Goal: Transaction & Acquisition: Purchase product/service

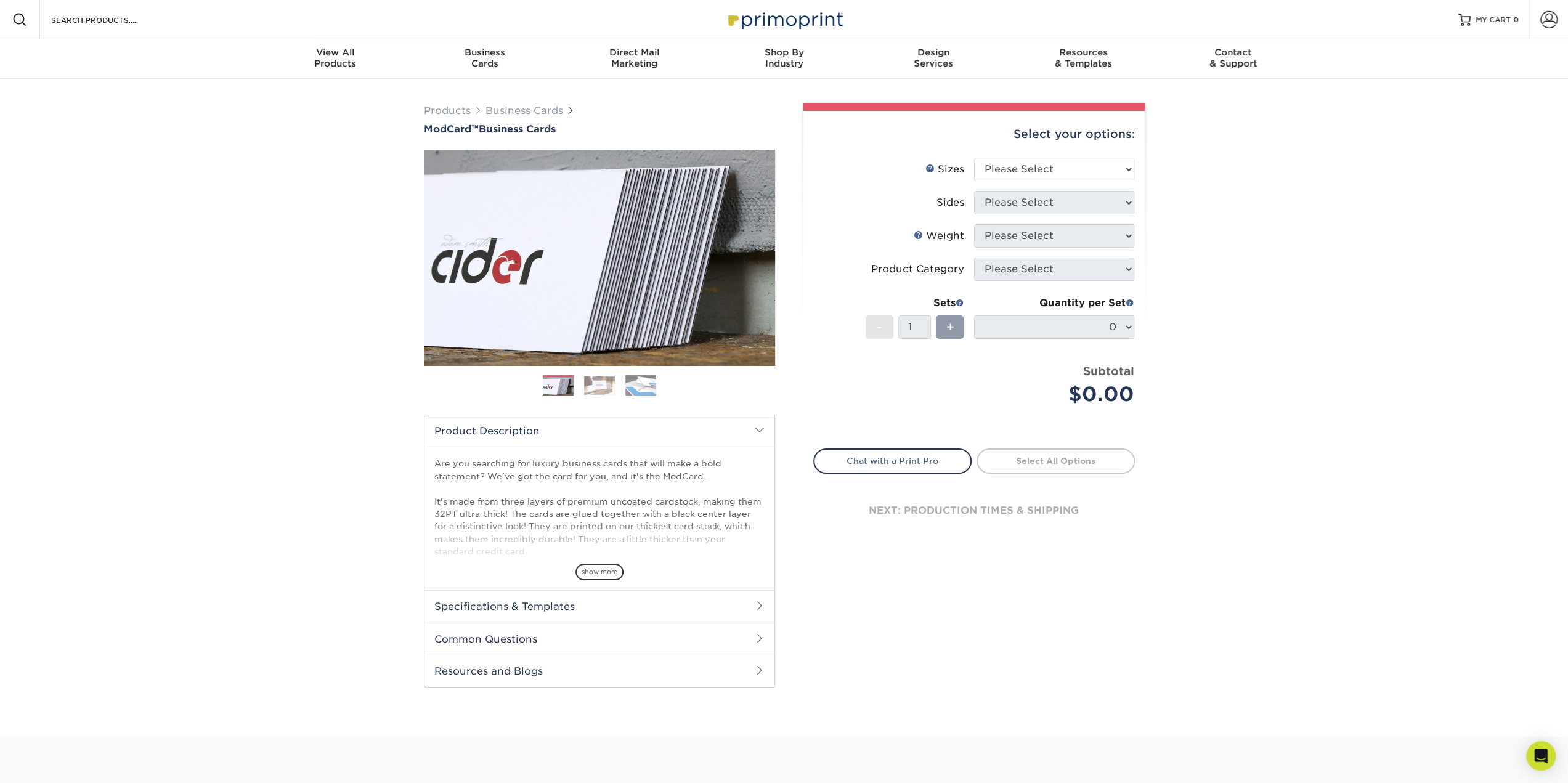
click at [944, 505] on div "next: production times & shipping" at bounding box center [974, 510] width 322 height 74
click at [1031, 159] on select "Please Select 1.5" x 3.5" - Mini 1.75" x 3.5" - Mini 2" x 2" - Square 2" x 3" -…" at bounding box center [1054, 169] width 160 height 24
select select "2.00x3.50"
click at [974, 158] on select "Please Select 1.5" x 3.5" - Mini 1.75" x 3.5" - Mini 2" x 2" - Square 2" x 3" -…" at bounding box center [1054, 169] width 160 height 24
click at [1044, 205] on select "Please Select Print Both Sides Print Front Only" at bounding box center [1054, 203] width 160 height 24
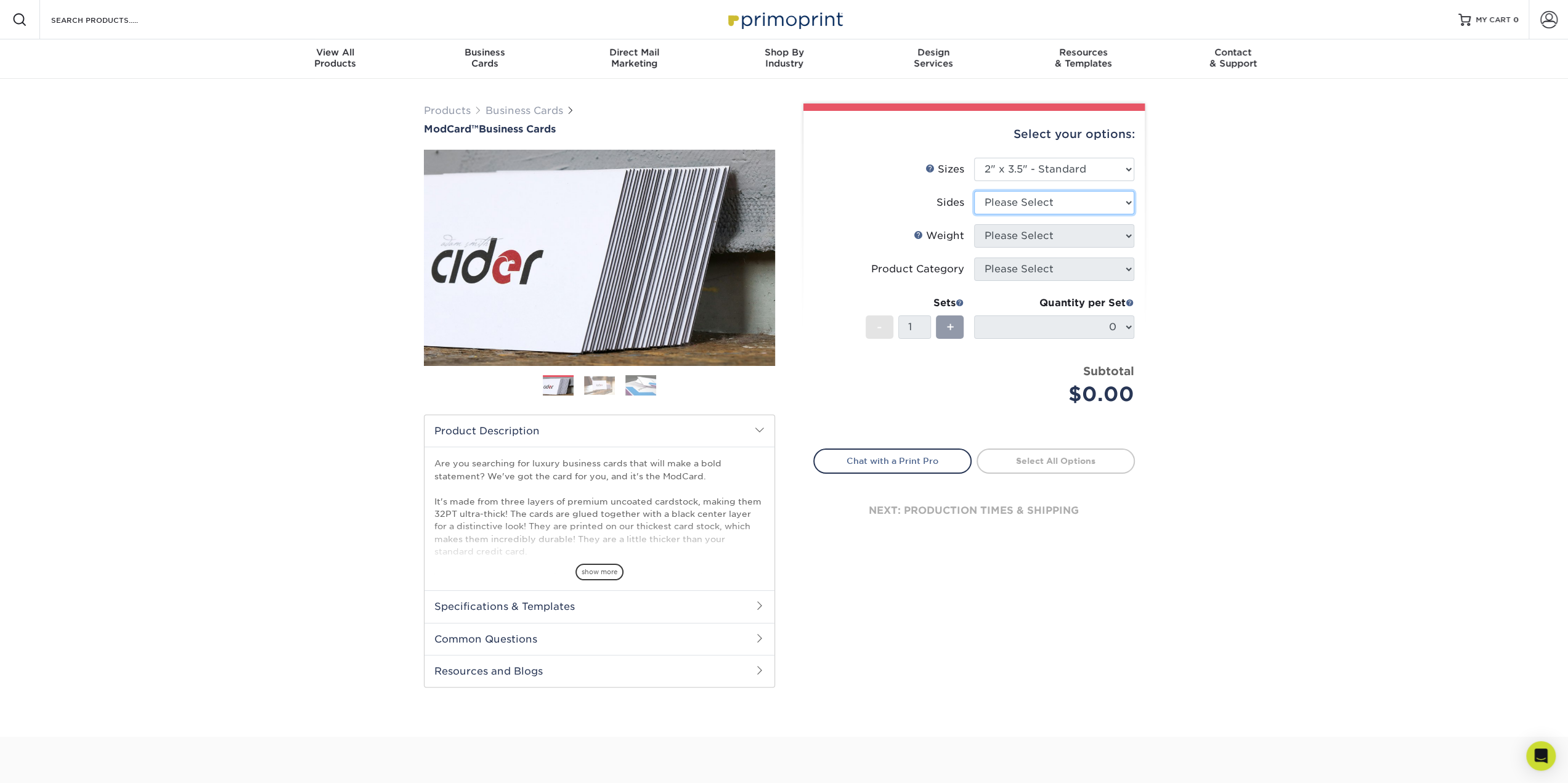
select select "13abbda7-1d64-4f25-8bb2-c179b224825d"
click at [974, 191] on select "Please Select Print Both Sides Print Front Only" at bounding box center [1054, 203] width 160 height 24
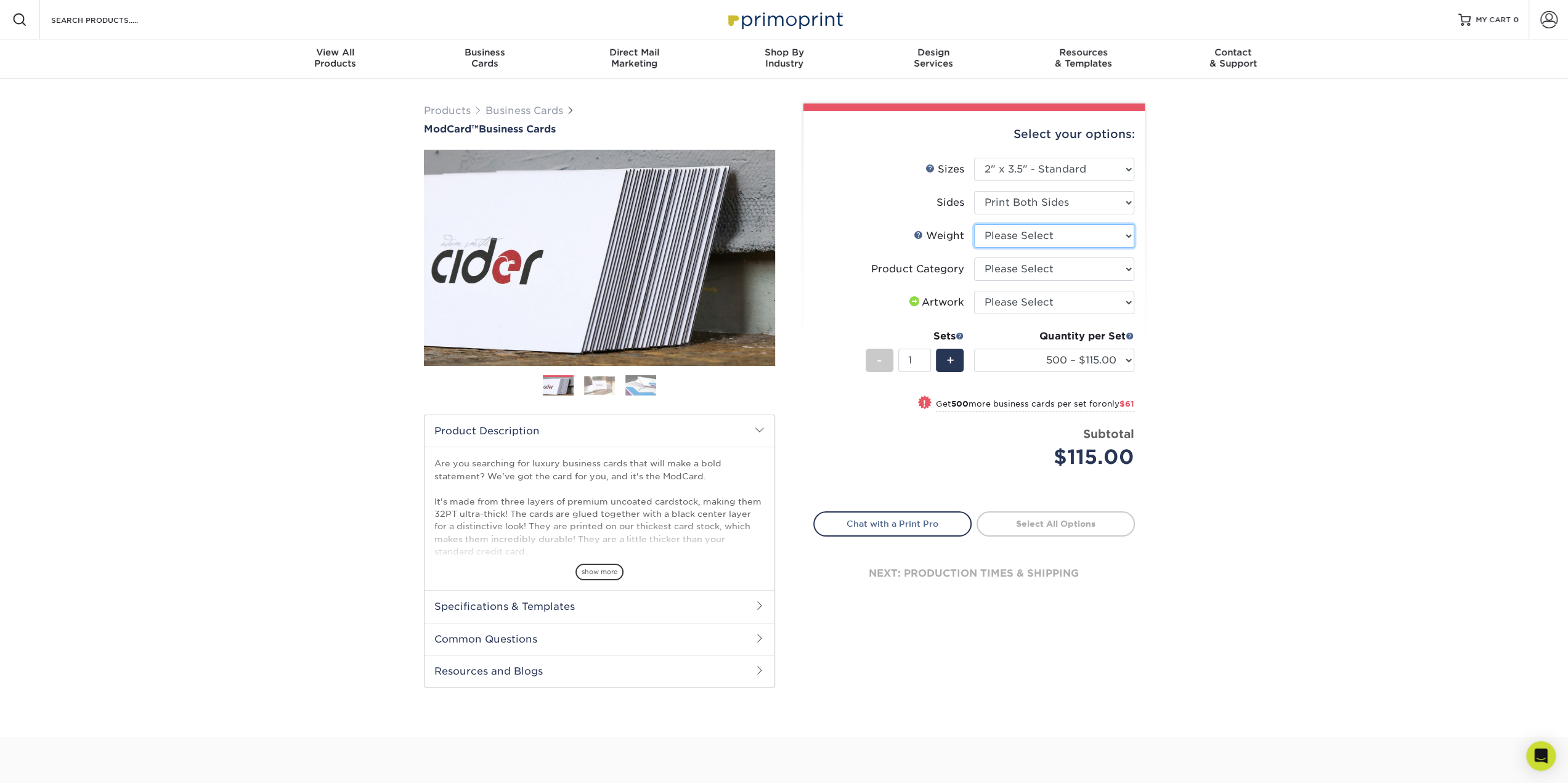
click at [1062, 236] on select "Please Select 32PTUCBLK" at bounding box center [1054, 236] width 160 height 24
select select "32PTUCBLK"
click at [974, 224] on select "Please Select 32PTUCBLK" at bounding box center [1054, 236] width 160 height 24
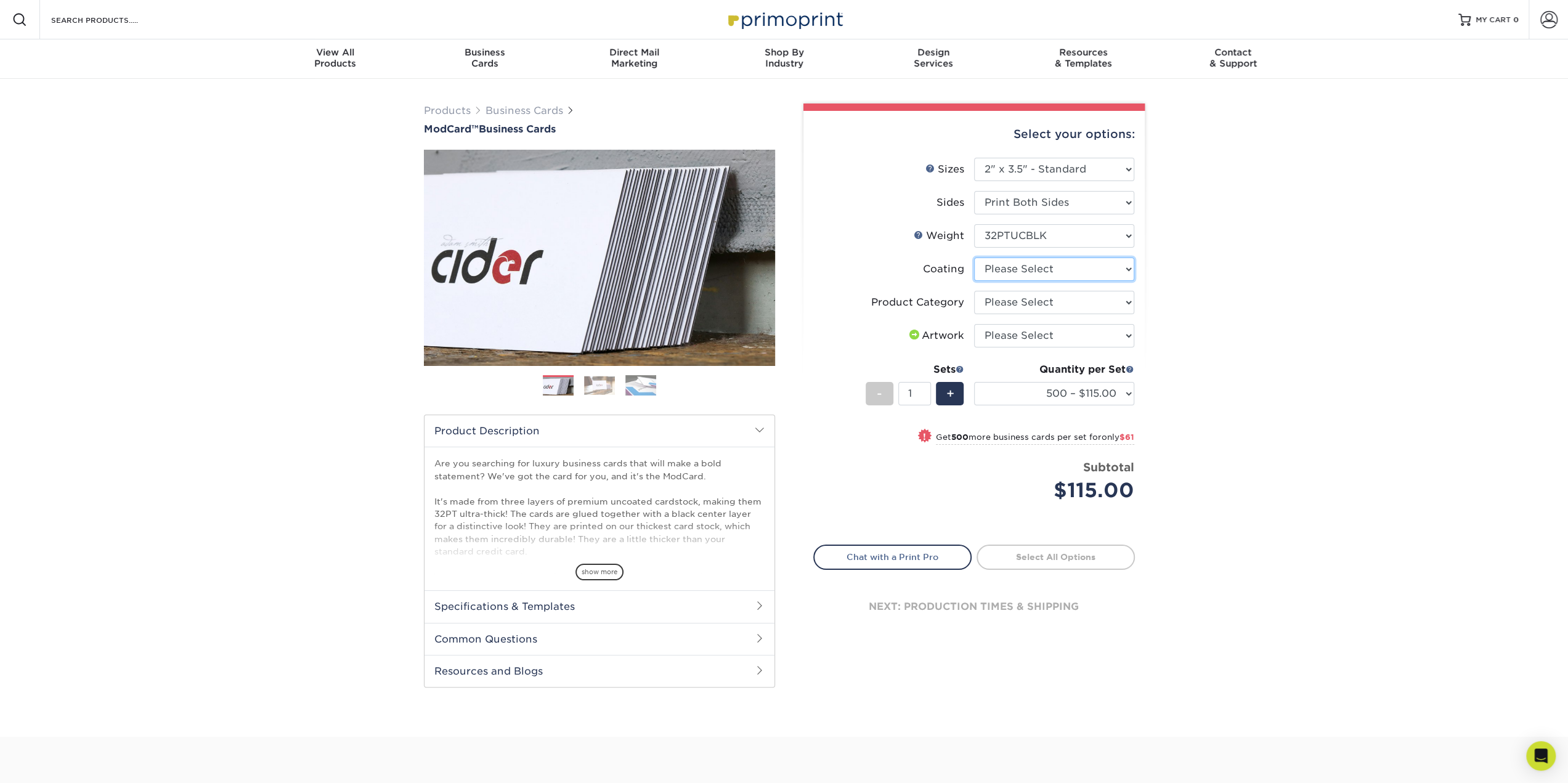
click at [1060, 270] on select at bounding box center [1054, 269] width 160 height 24
select select "3e7618de-abca-4bda-9f97-8b9129e913d8"
click at [974, 258] on select at bounding box center [1054, 269] width 160 height 24
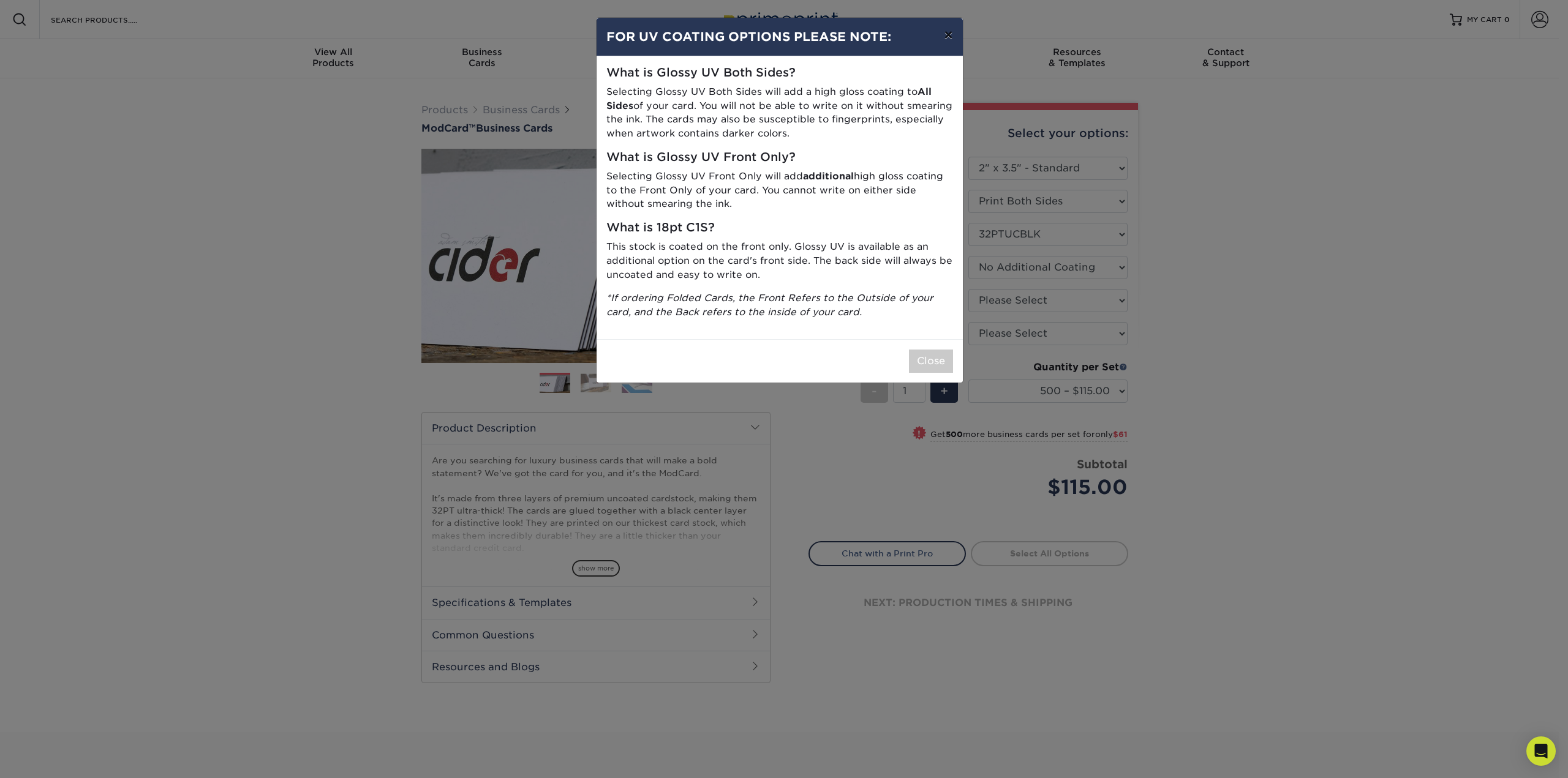
click at [948, 31] on button "×" at bounding box center [948, 35] width 28 height 34
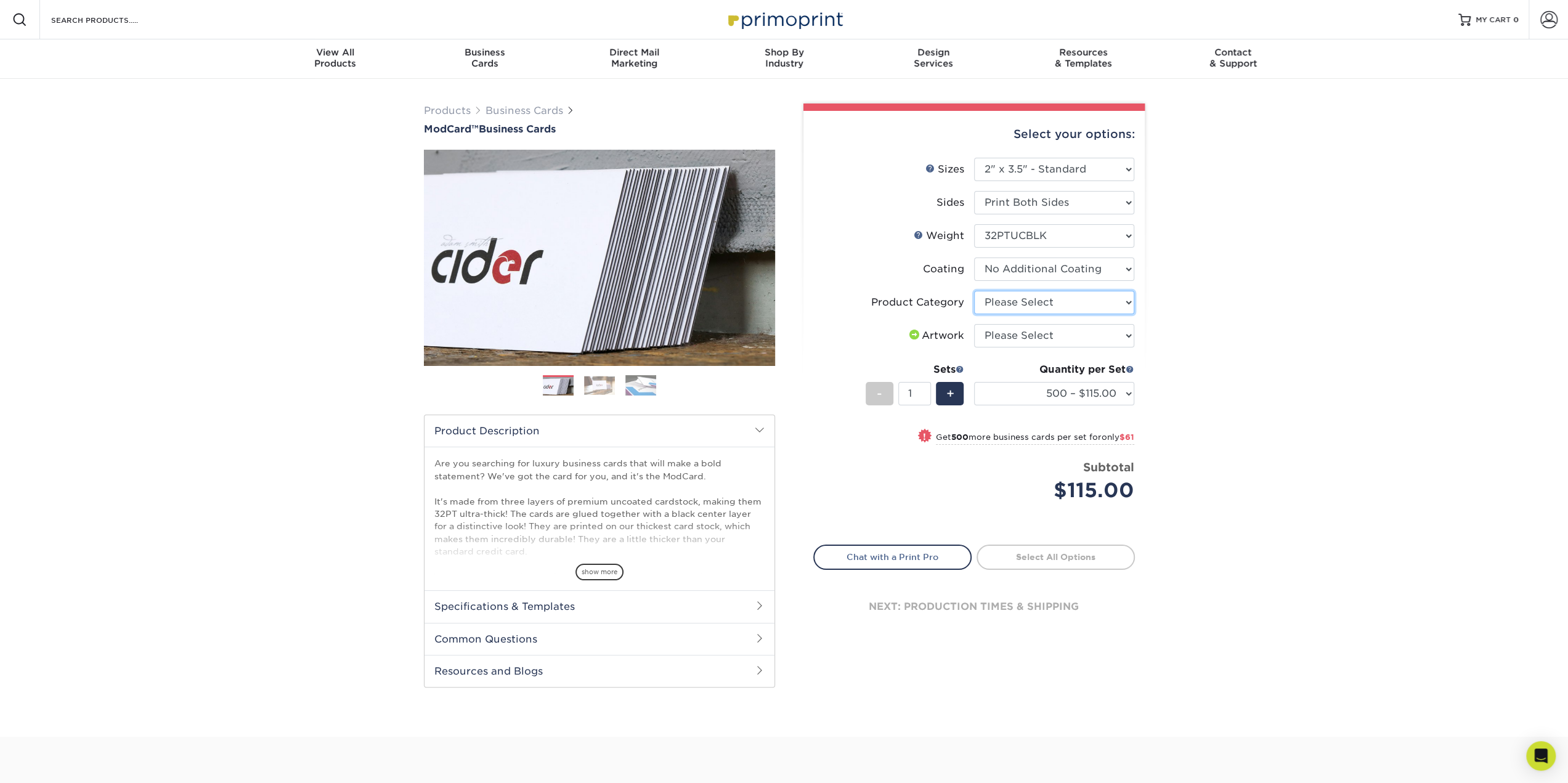
click at [1062, 301] on select "Please Select Business Cards" at bounding box center [1054, 303] width 160 height 24
select select "3b5148f1-0588-4f88-a218-97bcfdce65c1"
click at [974, 291] on select "Please Select Business Cards" at bounding box center [1054, 303] width 160 height 24
click at [1069, 337] on select "Please Select I will upload files I need a design - $100" at bounding box center [1054, 336] width 160 height 24
select select "upload"
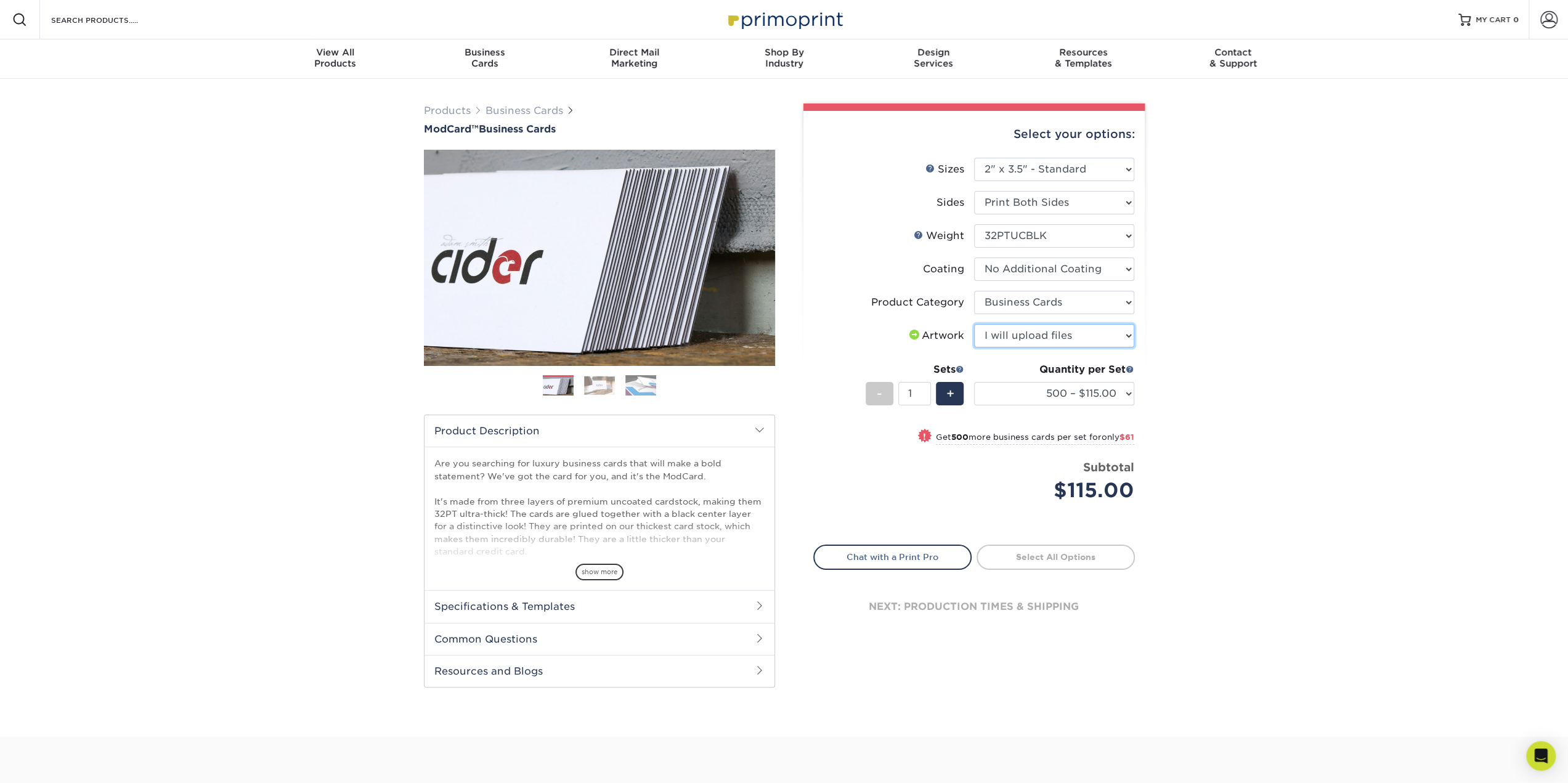
click at [974, 324] on select "Please Select I will upload files I need a design - $100" at bounding box center [1054, 336] width 160 height 24
click at [1051, 555] on link "Proceed to Shipping" at bounding box center [1056, 555] width 158 height 22
type input "Set 1"
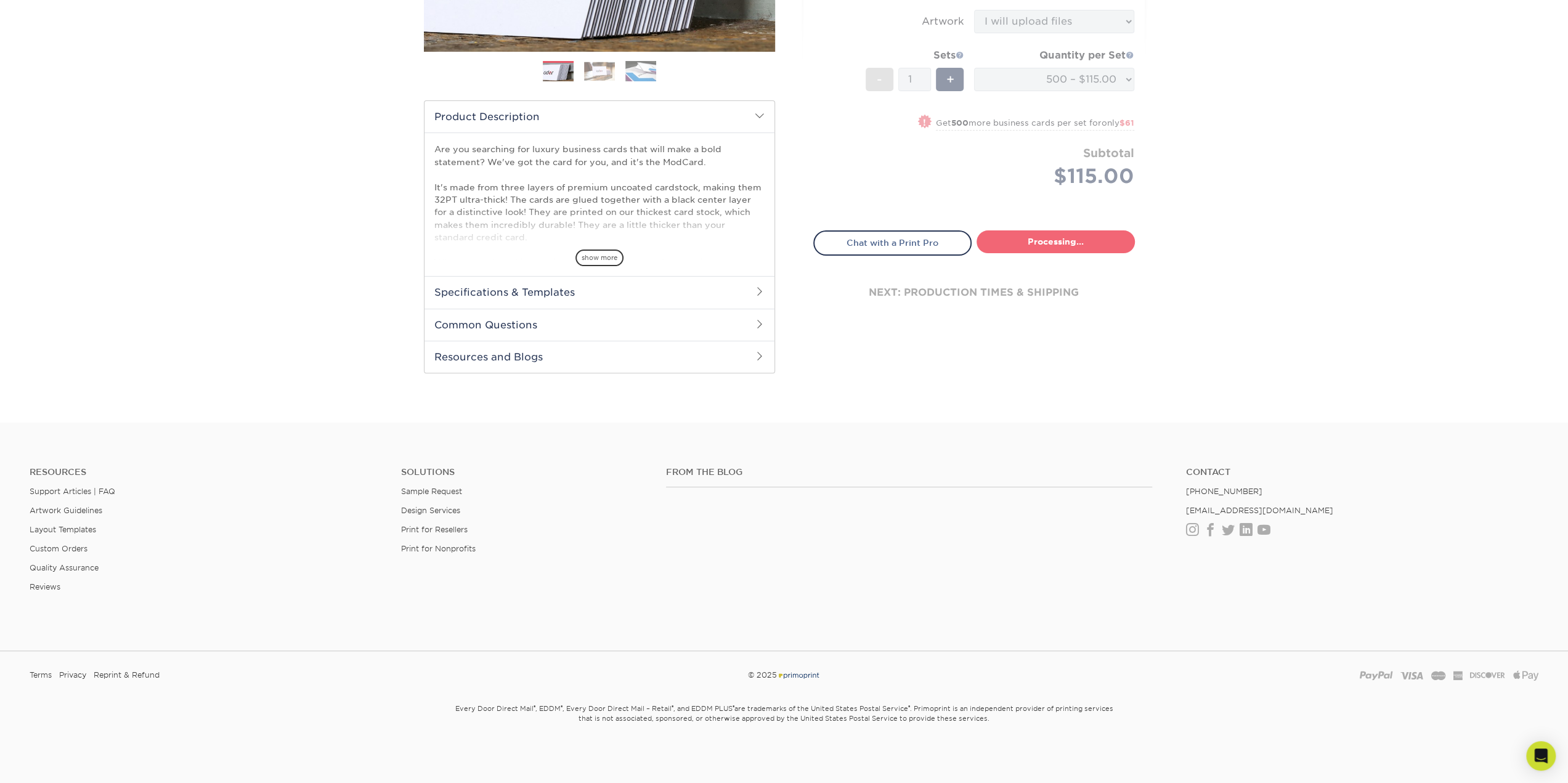
select select "5f593cd4-e965-446d-a983-0d73bfd06503"
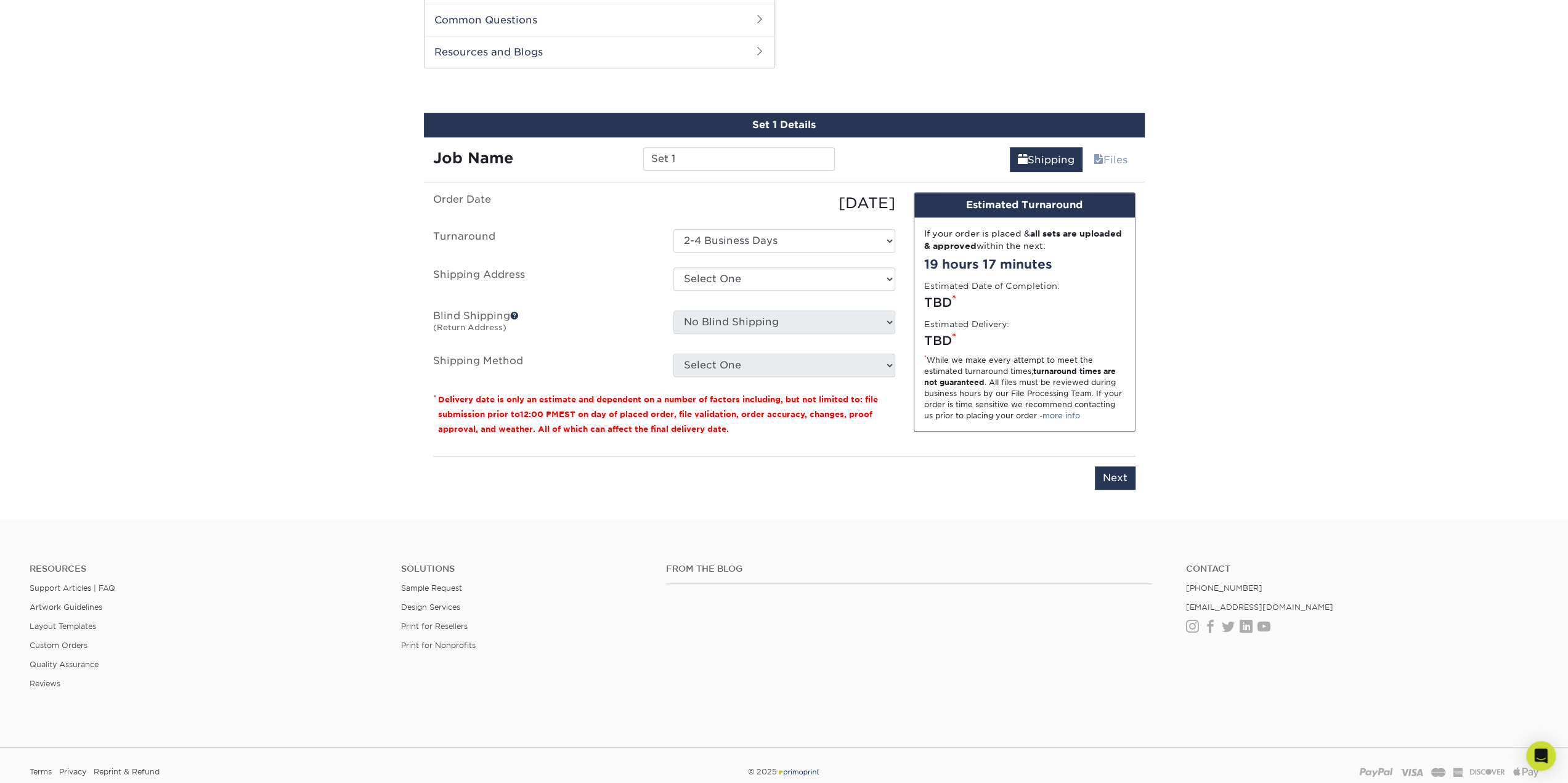
scroll to position [625, 0]
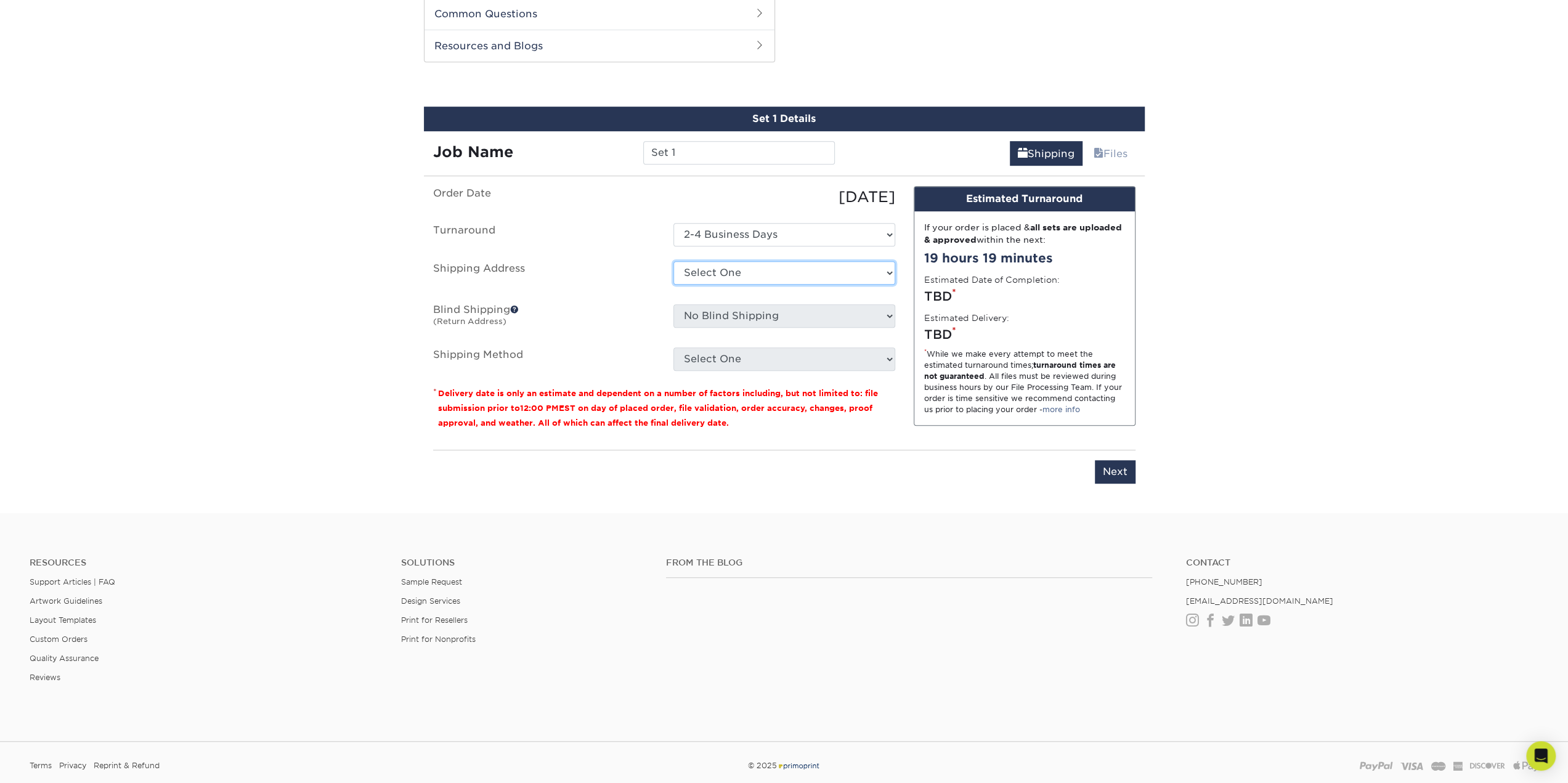
click at [758, 267] on select "Select One + Add New Address - Login" at bounding box center [784, 273] width 222 height 24
select select "newaddress"
click at [674, 261] on select "Select One + Add New Address - Login" at bounding box center [784, 273] width 222 height 24
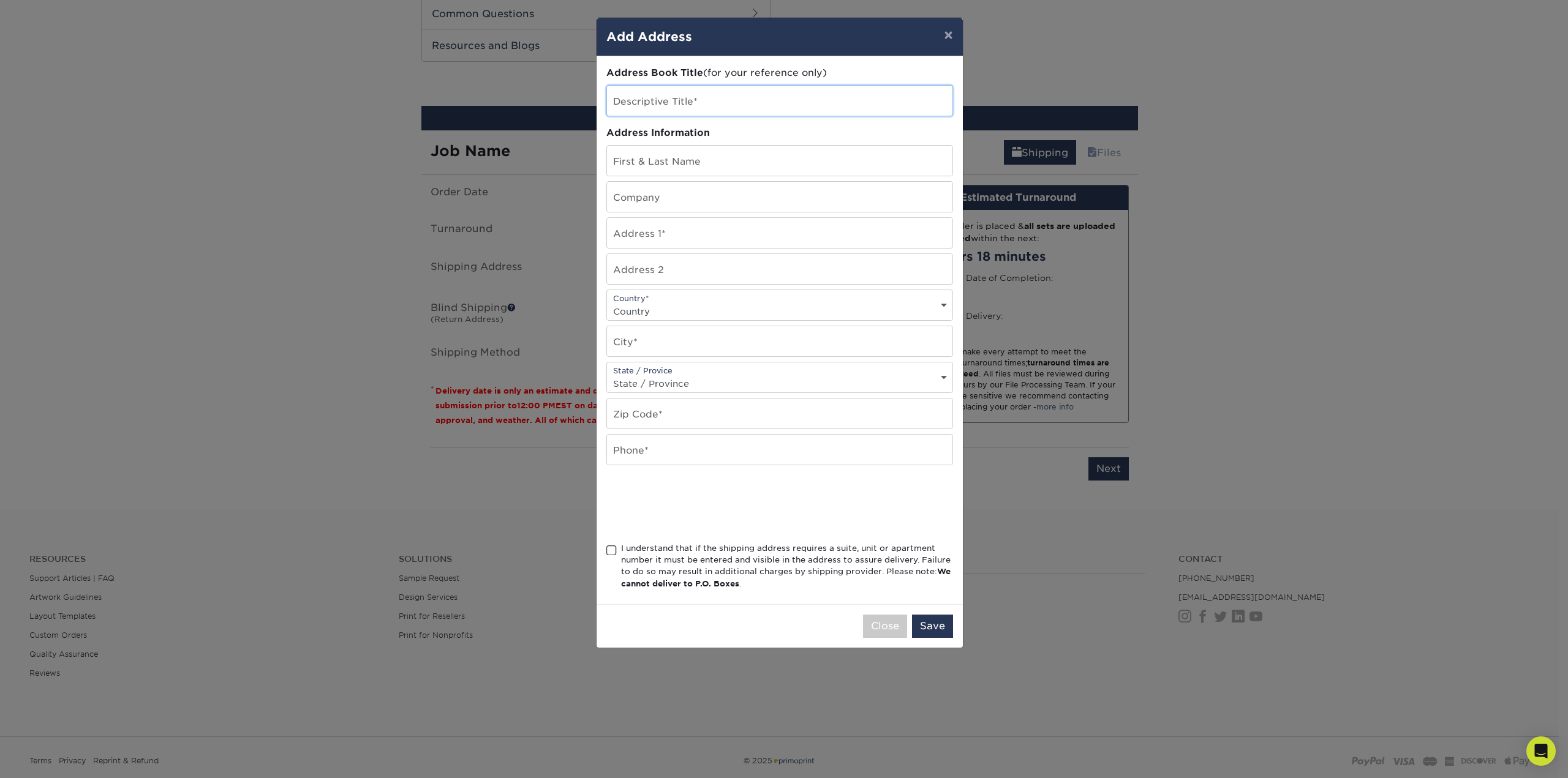
click at [721, 106] on input "text" at bounding box center [779, 100] width 345 height 30
type input "[PERSON_NAME]"
click at [704, 148] on input "text" at bounding box center [779, 160] width 345 height 30
type input "[PERSON_NAME] [PERSON_NAME]"
type input "[STREET_ADDRESS]"
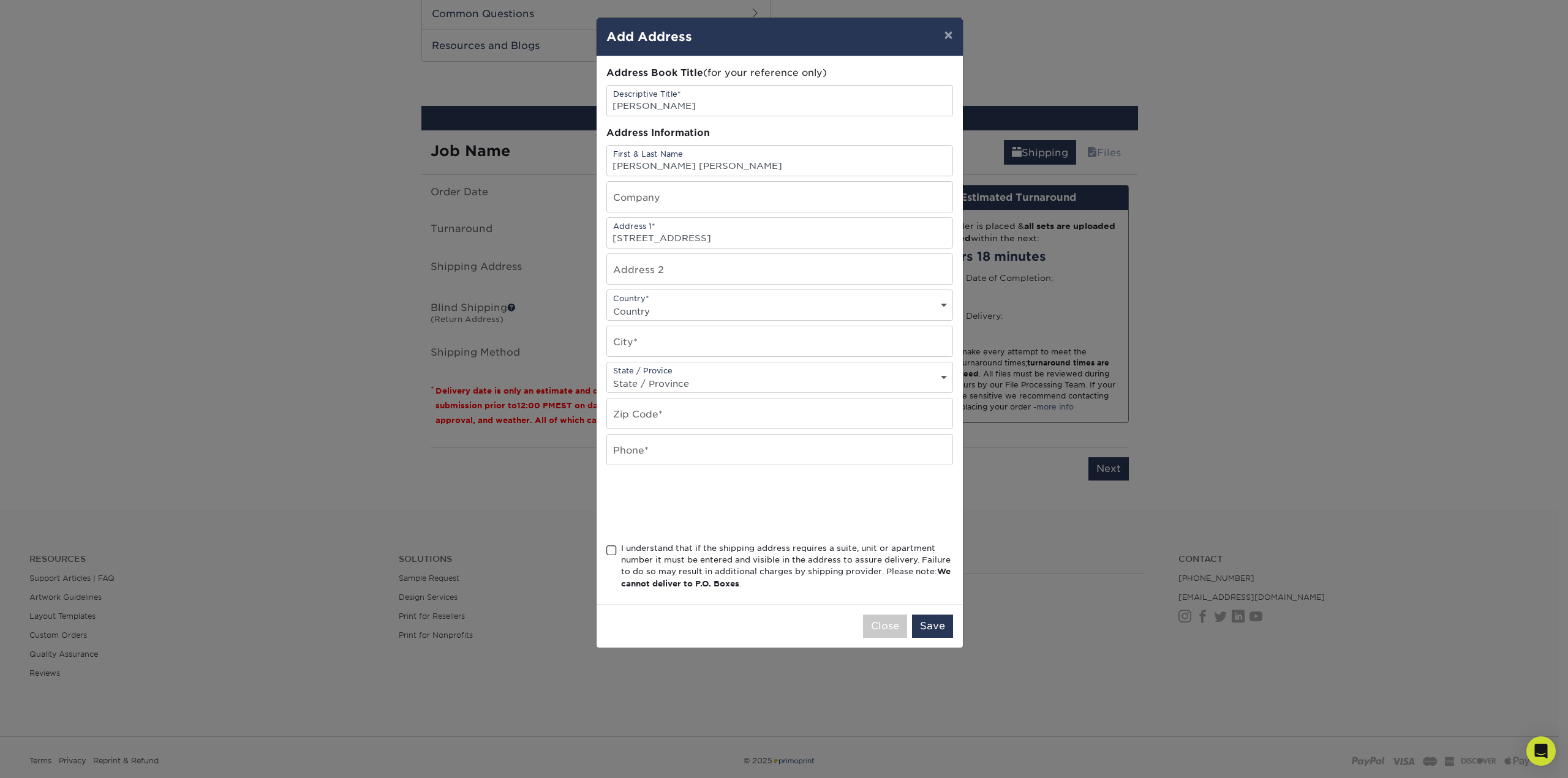
select select "US"
type input "[PERSON_NAME]"
select select "[GEOGRAPHIC_DATA]"
type input "75757-5067"
drag, startPoint x: 688, startPoint y: 448, endPoint x: 629, endPoint y: 434, distance: 60.6
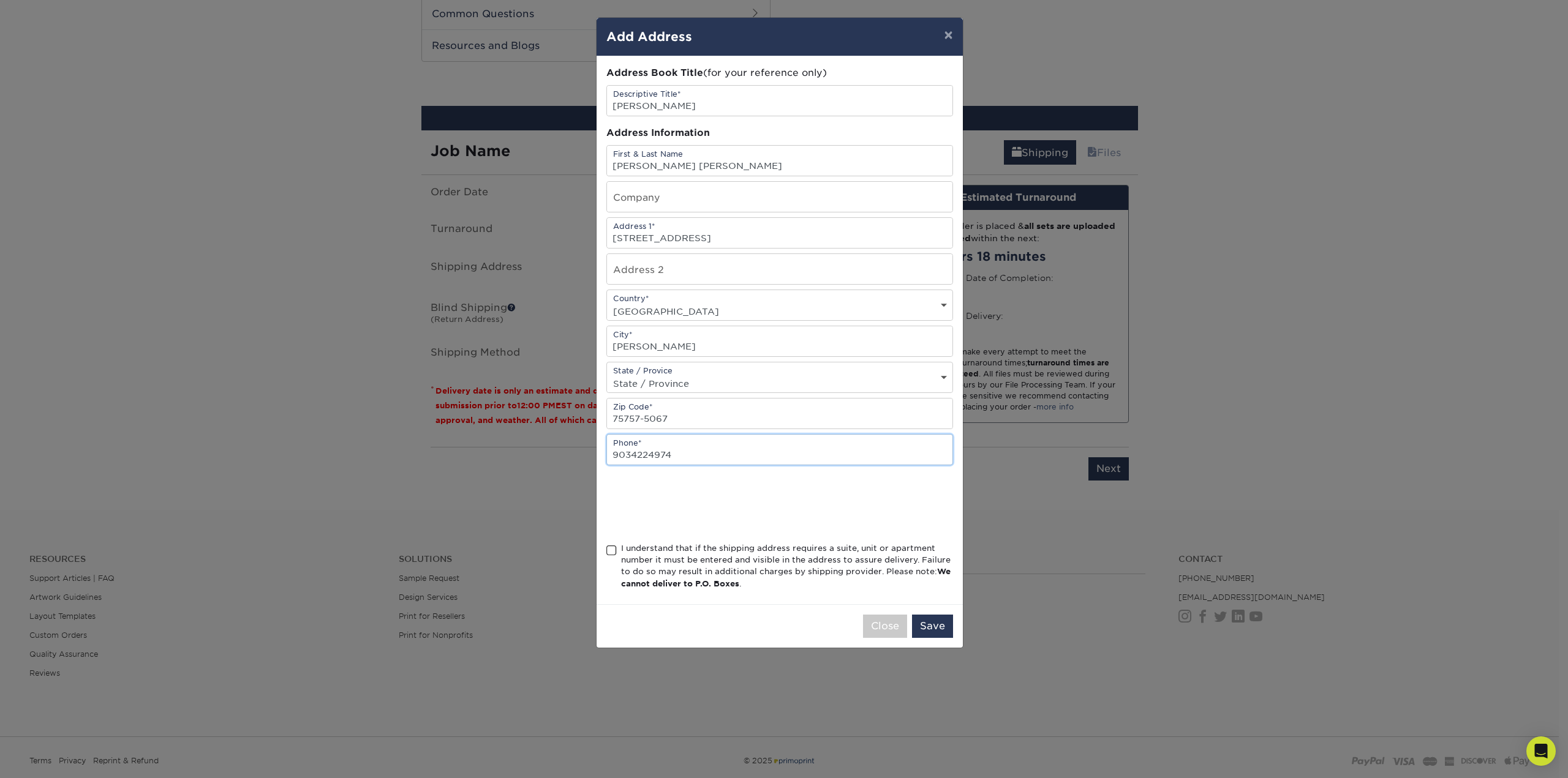
click at [629, 443] on input "9034224974" at bounding box center [779, 449] width 345 height 30
type input "903555-5555"
drag, startPoint x: 611, startPoint y: 548, endPoint x: 658, endPoint y: 565, distance: 50.0
click at [612, 548] on span at bounding box center [611, 550] width 10 height 12
click at [0, 0] on input "I understand that if the shipping address requires a suite, unit or apartment n…" at bounding box center [0, 0] width 0 height 0
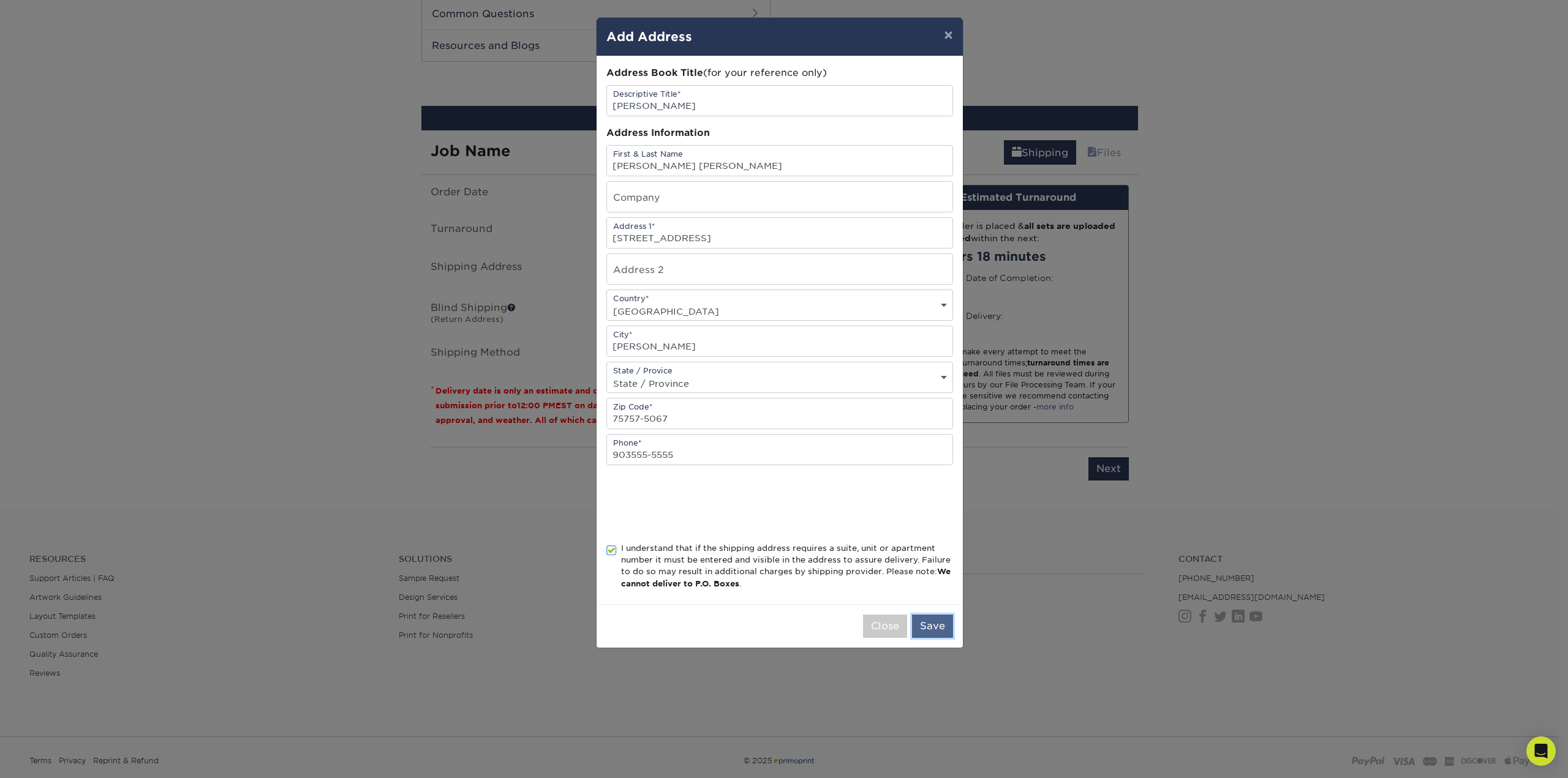
click at [948, 626] on button "Save" at bounding box center [932, 626] width 41 height 23
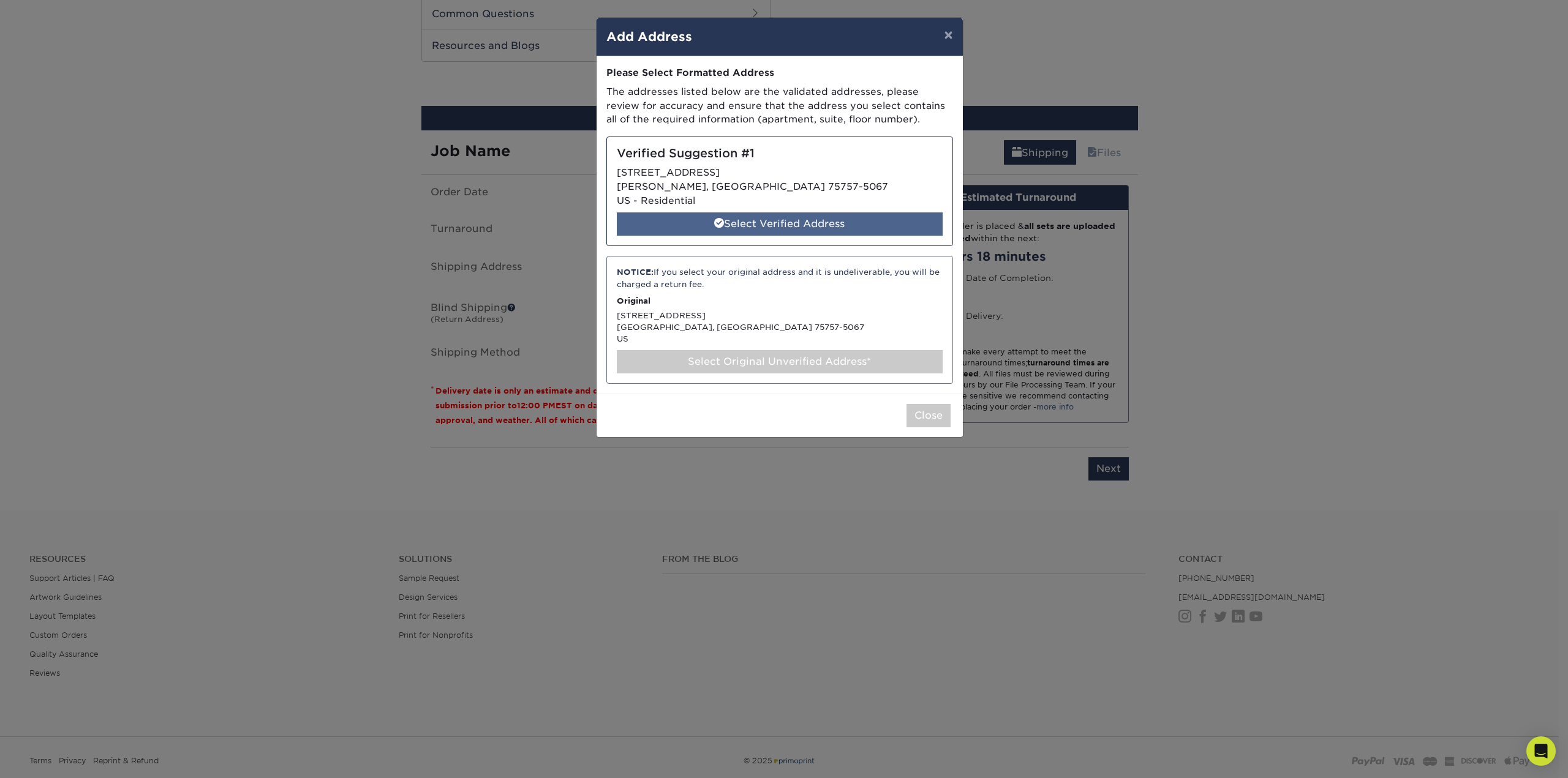
click at [791, 223] on div "Select Verified Address" at bounding box center [780, 224] width 326 height 23
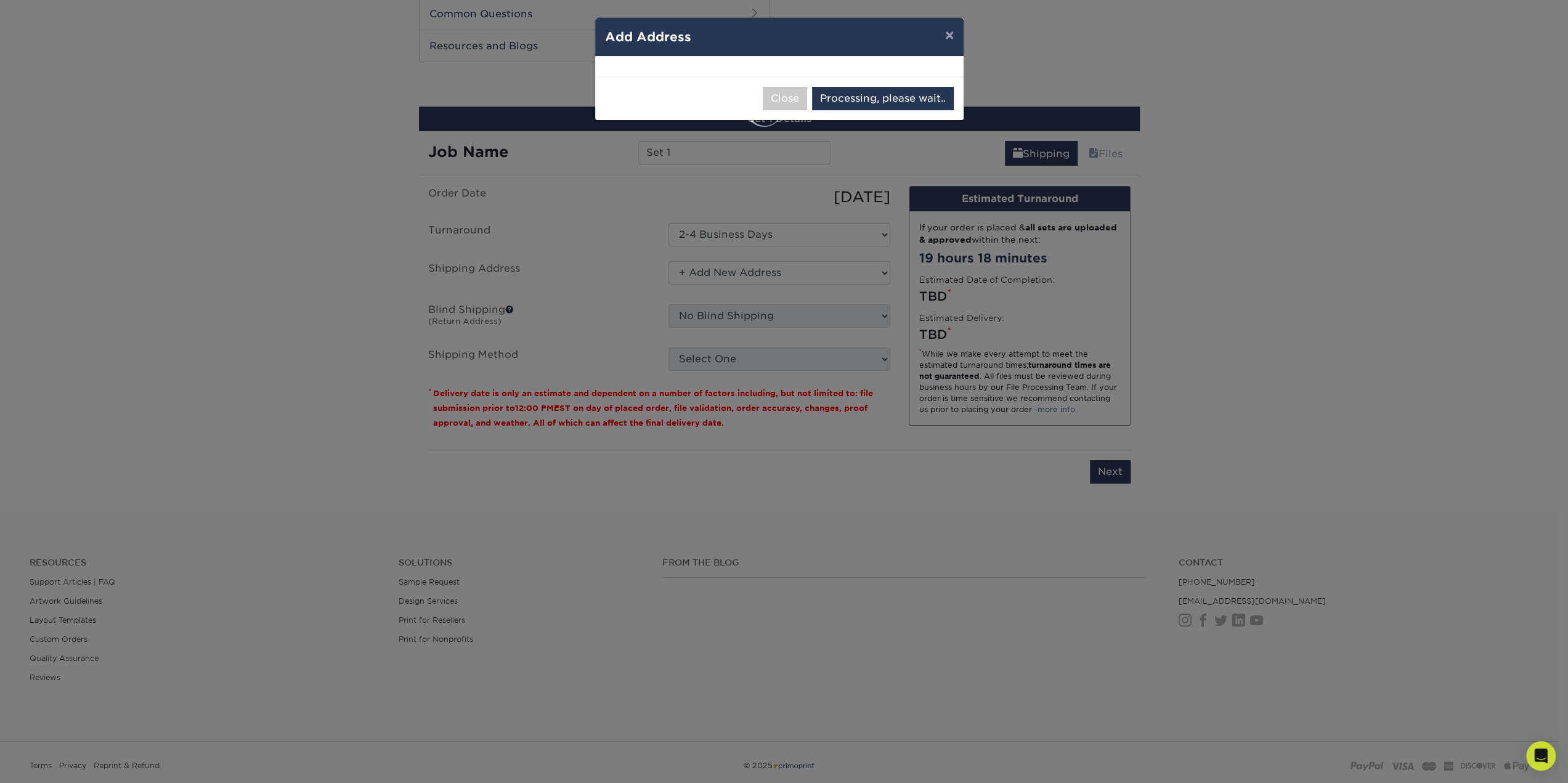
select select "286844"
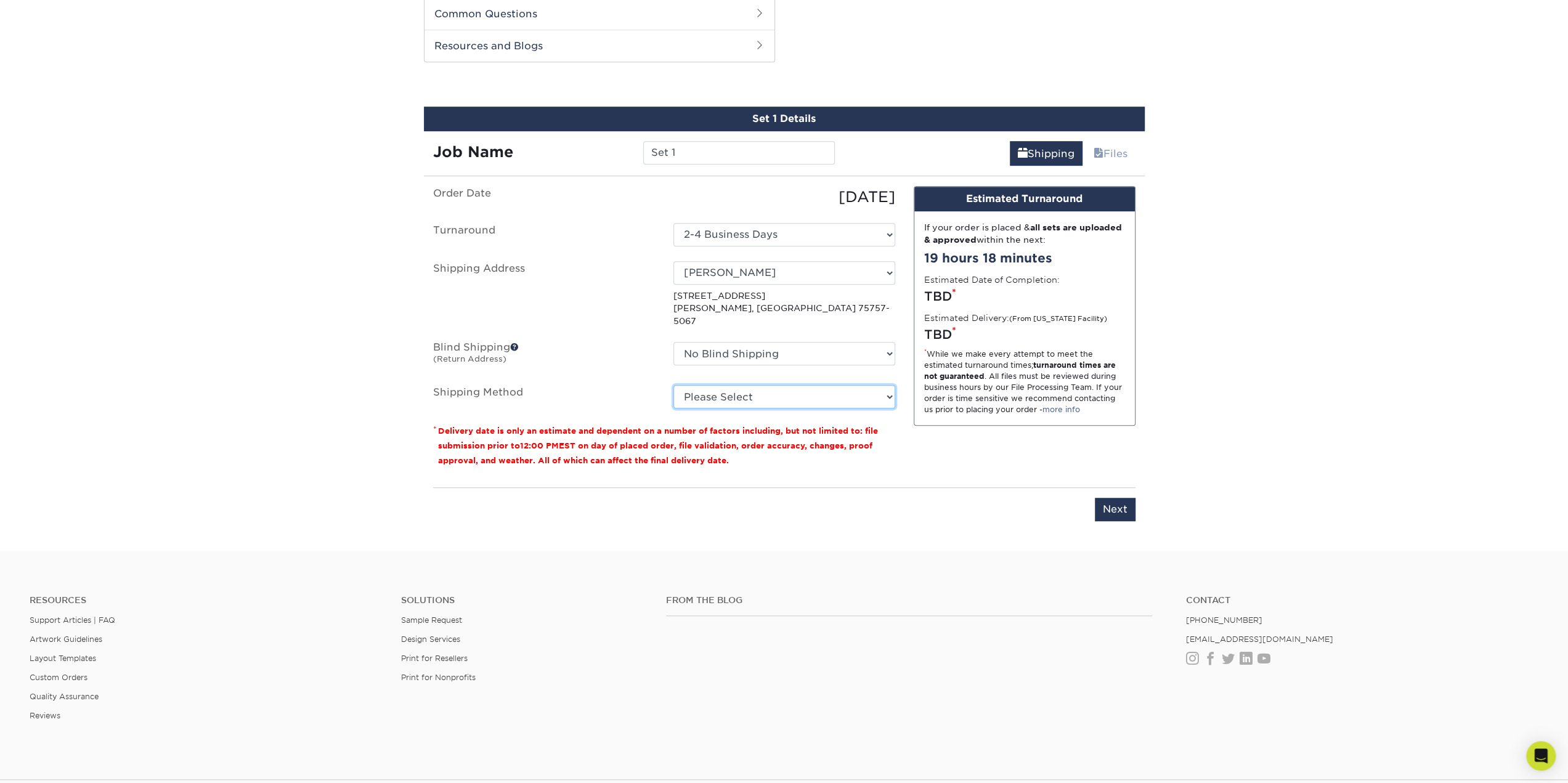
click at [752, 385] on select "Please Select Ground Shipping (+$8.96) 3 Day Shipping Service (+$27.56) 2 Day A…" at bounding box center [784, 397] width 222 height 24
select select "02"
click at [674, 385] on select "Please Select Ground Shipping (+$8.96) 3 Day Shipping Service (+$27.56) 2 Day A…" at bounding box center [784, 397] width 222 height 24
